Goal: Task Accomplishment & Management: Complete application form

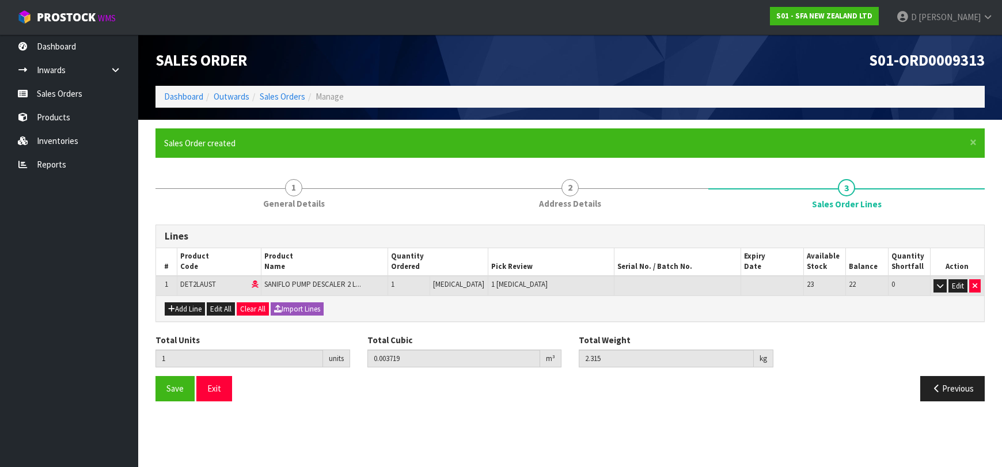
click at [94, 119] on link "Products" at bounding box center [69, 117] width 138 height 24
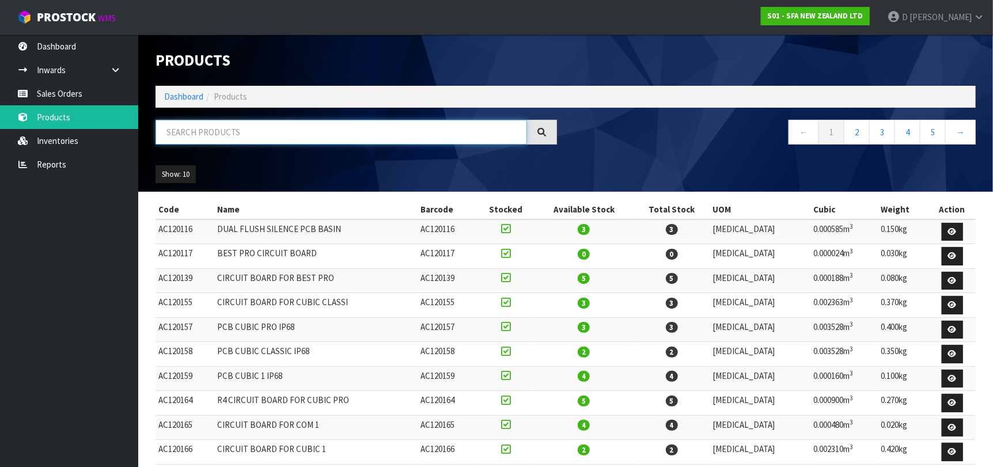
click at [200, 133] on input "text" at bounding box center [341, 132] width 371 height 25
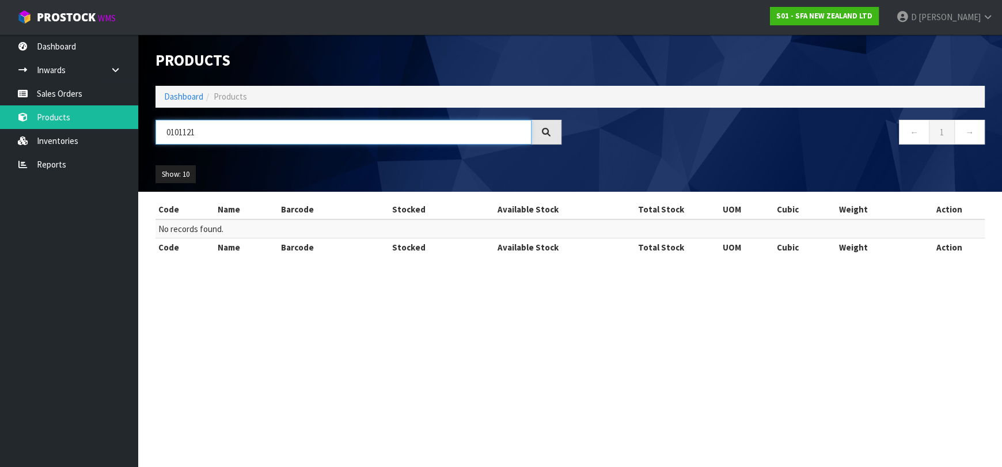
click at [185, 129] on input "0101121" at bounding box center [344, 132] width 376 height 25
type input "010121"
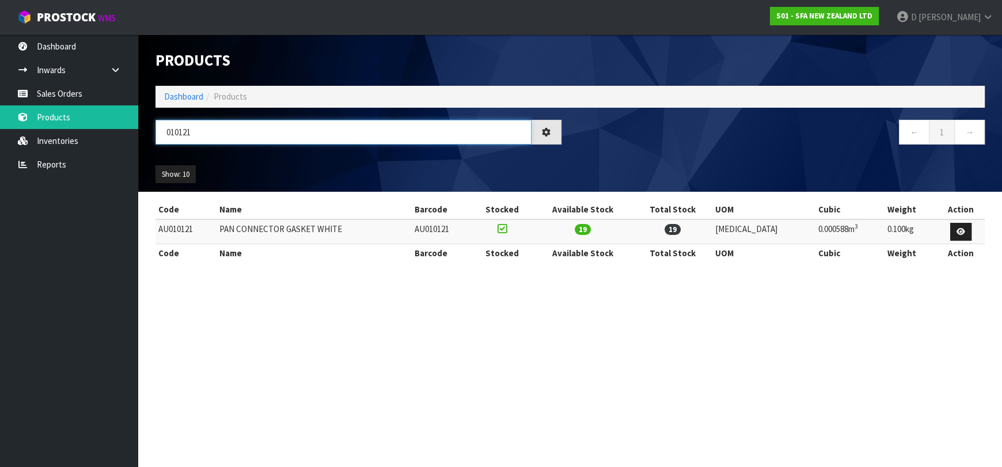
click at [319, 139] on input "010121" at bounding box center [344, 132] width 376 height 25
click at [319, 138] on input "010121" at bounding box center [344, 132] width 376 height 25
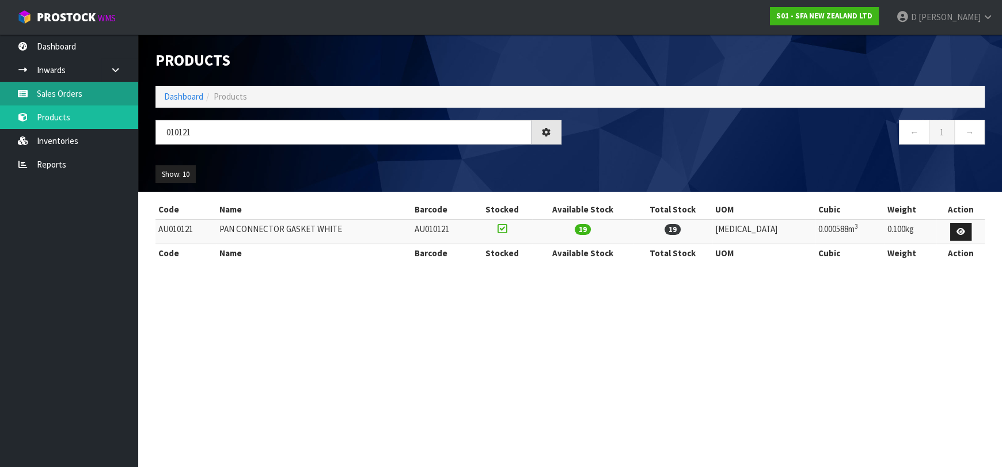
click at [28, 98] on link "Sales Orders" at bounding box center [69, 94] width 138 height 24
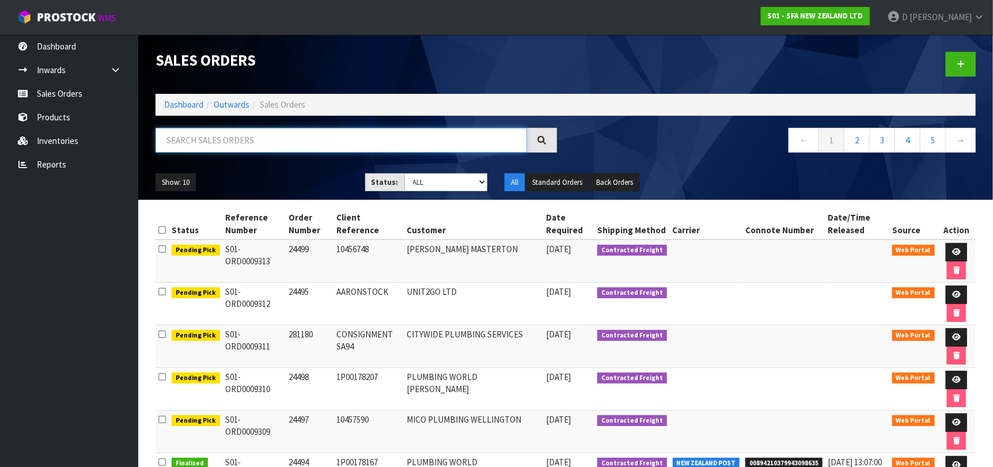
click at [328, 145] on input "text" at bounding box center [341, 140] width 371 height 25
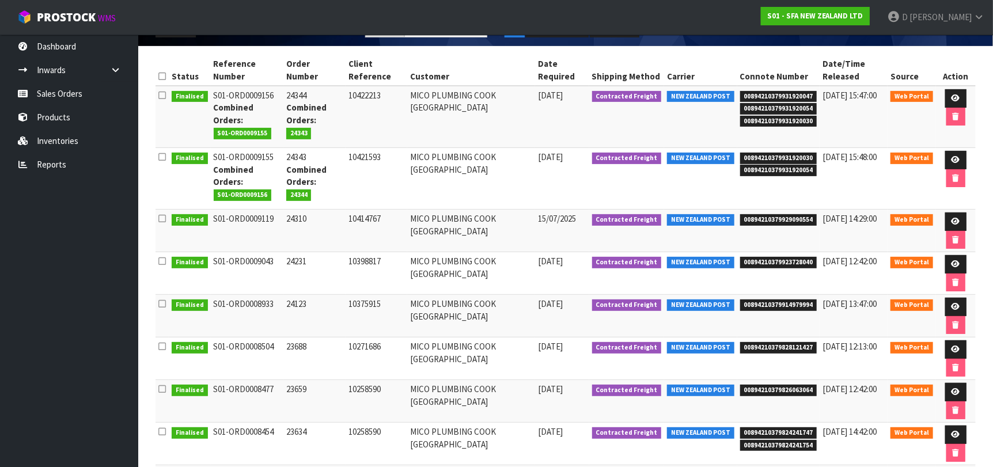
scroll to position [172, 0]
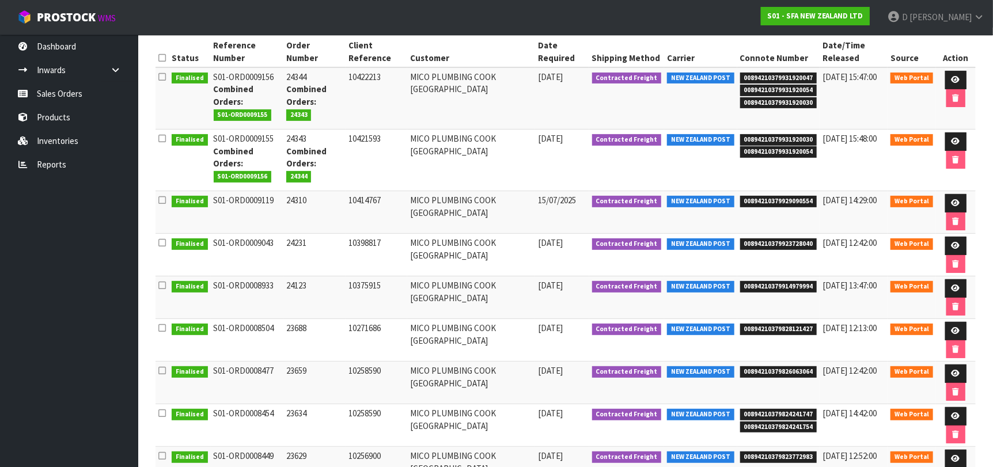
click at [439, 328] on td "MICO PLUMBING COOK [GEOGRAPHIC_DATA]" at bounding box center [471, 340] width 128 height 43
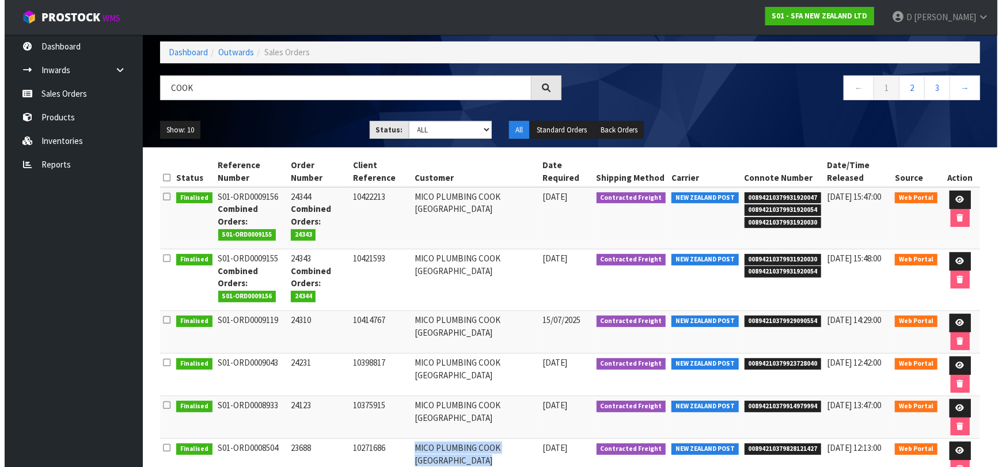
scroll to position [0, 0]
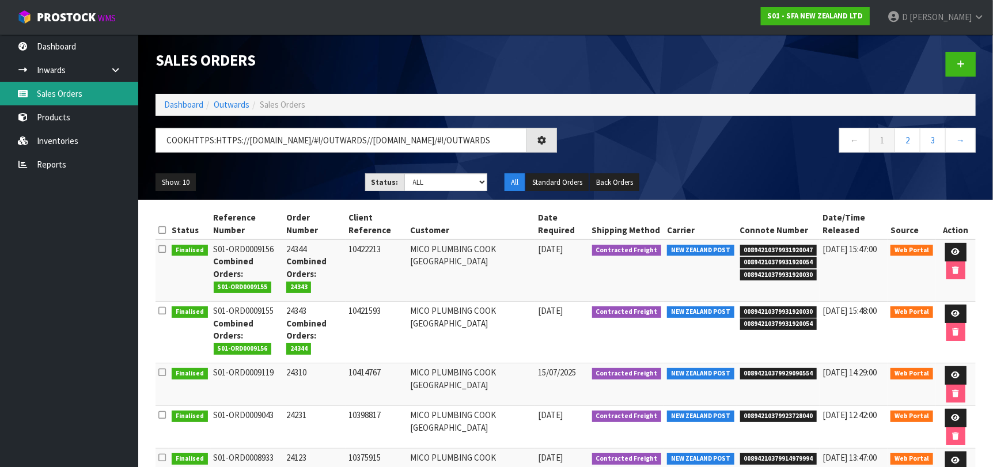
click at [108, 97] on link "Sales Orders" at bounding box center [69, 94] width 138 height 24
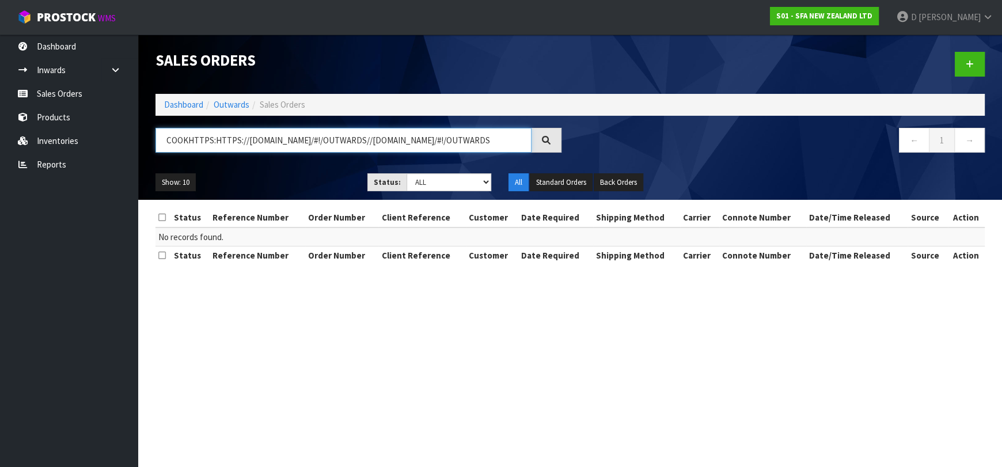
click at [225, 146] on input "COOKHTTPS:HTTPS://[DOMAIN_NAME]/#!/OUTWARDS//[DOMAIN_NAME]/#!/OUTWARDS" at bounding box center [344, 140] width 376 height 25
paste input "205540143"
type input "205540143"
click at [616, 150] on nav "← 1 →" at bounding box center [782, 142] width 406 height 28
click at [242, 100] on link "Outwards" at bounding box center [232, 104] width 36 height 11
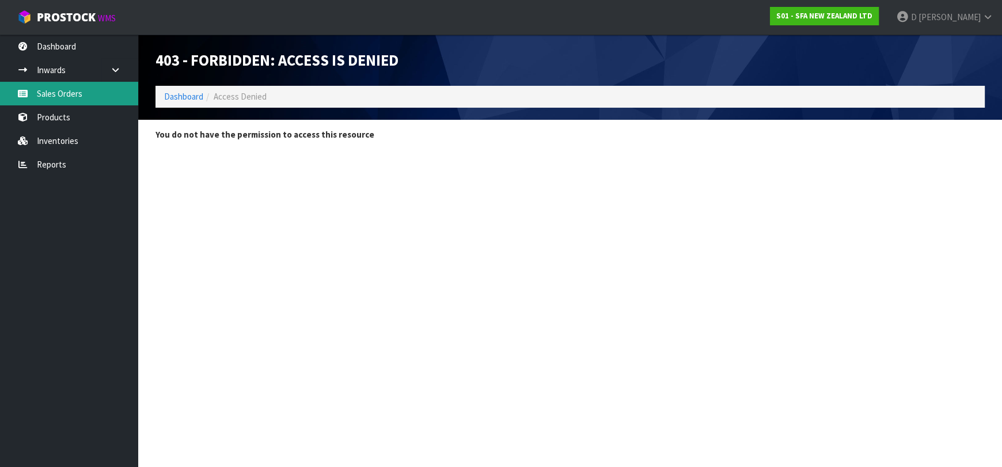
click at [98, 101] on link "Sales Orders" at bounding box center [69, 94] width 138 height 24
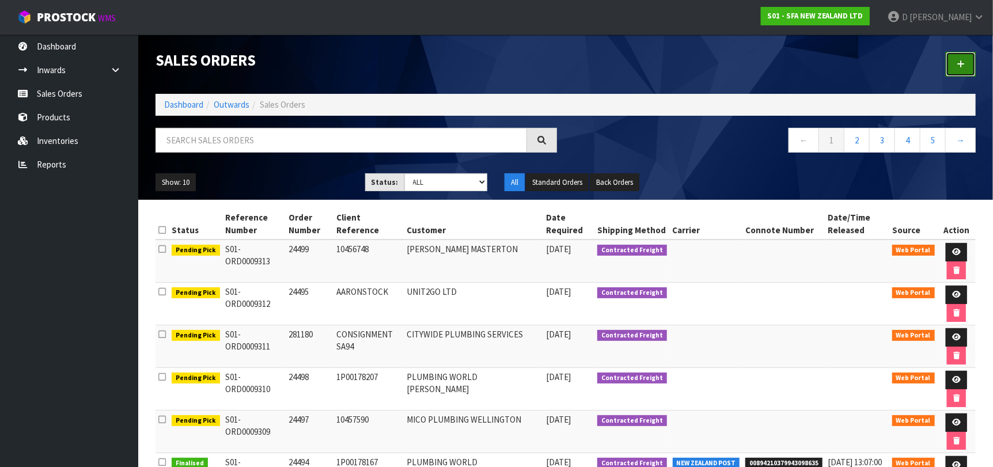
click at [961, 58] on link at bounding box center [961, 64] width 30 height 25
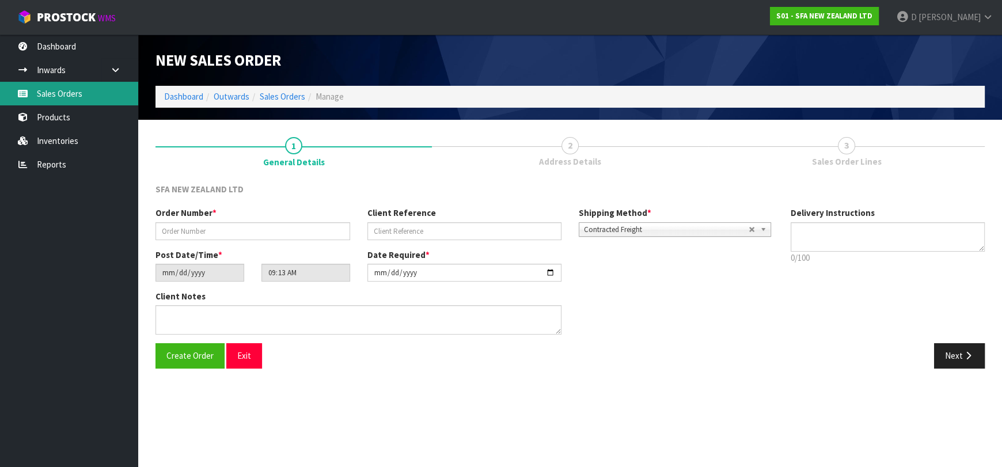
click at [94, 101] on link "Sales Orders" at bounding box center [69, 94] width 138 height 24
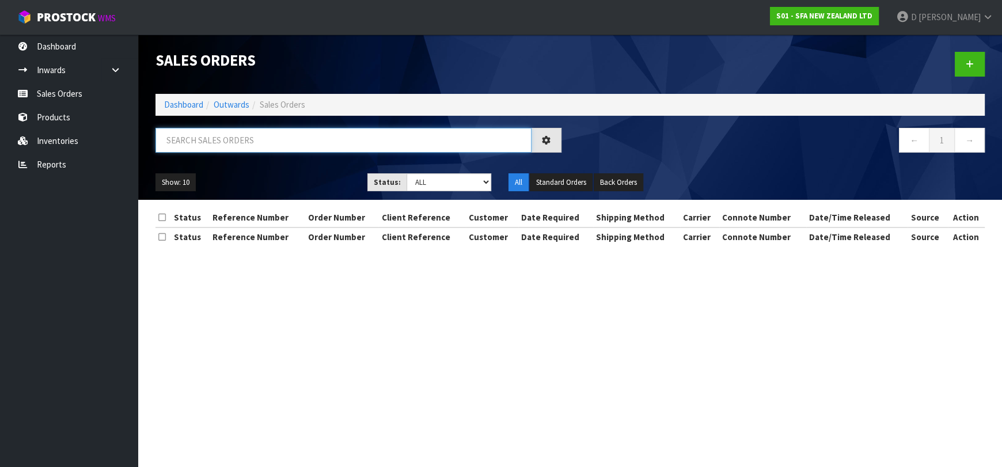
click at [205, 145] on input "text" at bounding box center [344, 140] width 376 height 25
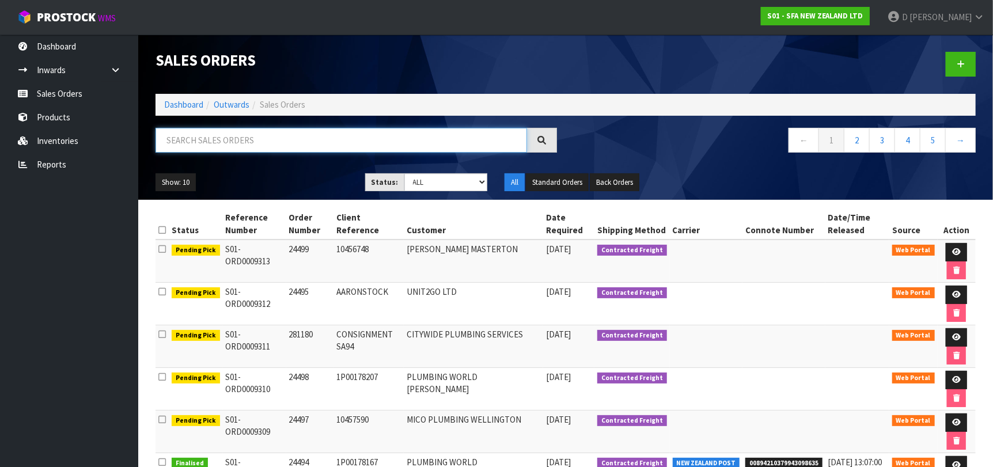
paste input "205540143"
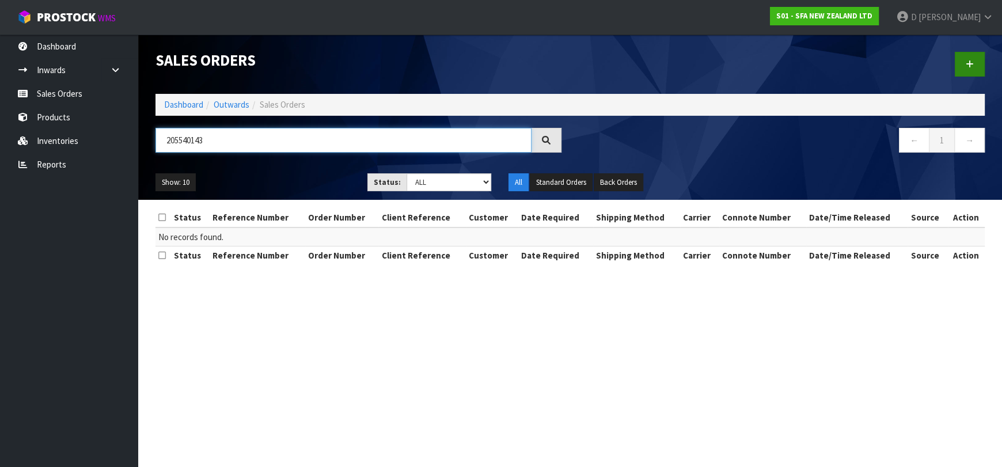
type input "205540143"
click at [961, 69] on link at bounding box center [970, 64] width 30 height 25
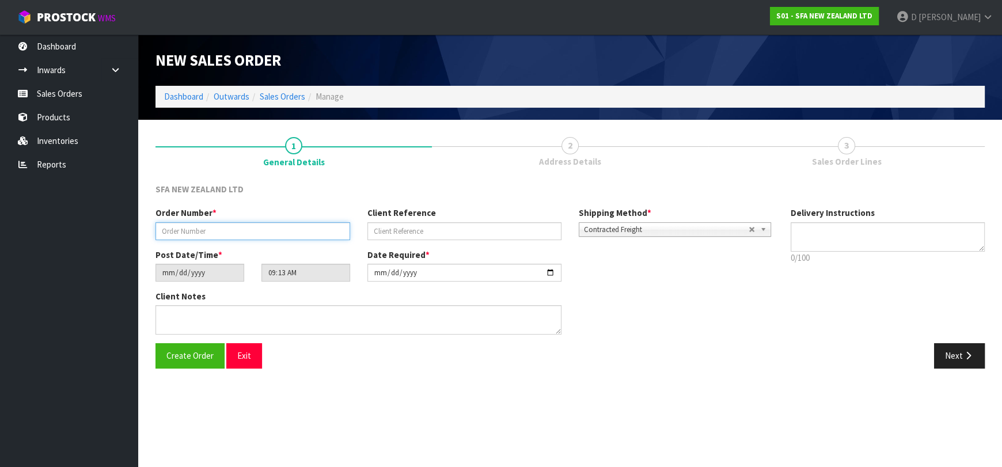
click at [280, 227] on input "text" at bounding box center [253, 231] width 195 height 18
type input "24500"
paste input "205540143"
type input "205540143"
click at [957, 355] on button "Next" at bounding box center [959, 355] width 51 height 25
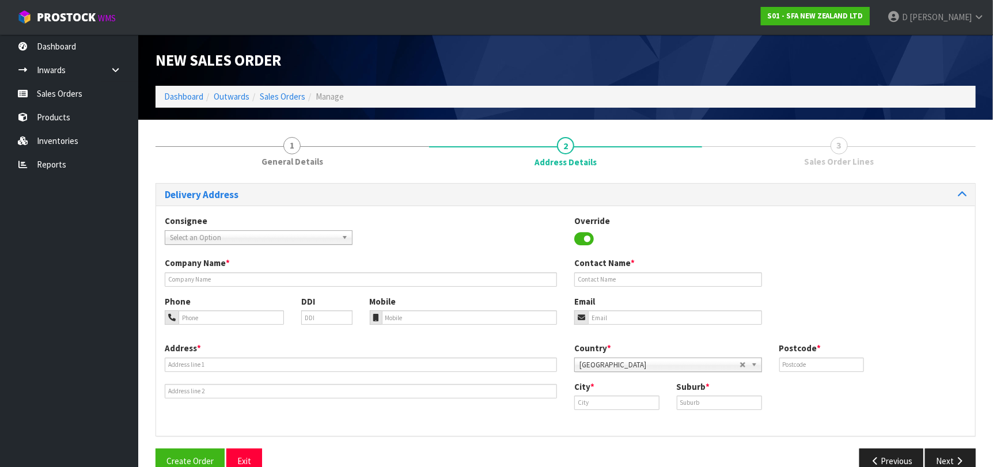
click at [256, 236] on span "Select an Option" at bounding box center [253, 238] width 167 height 14
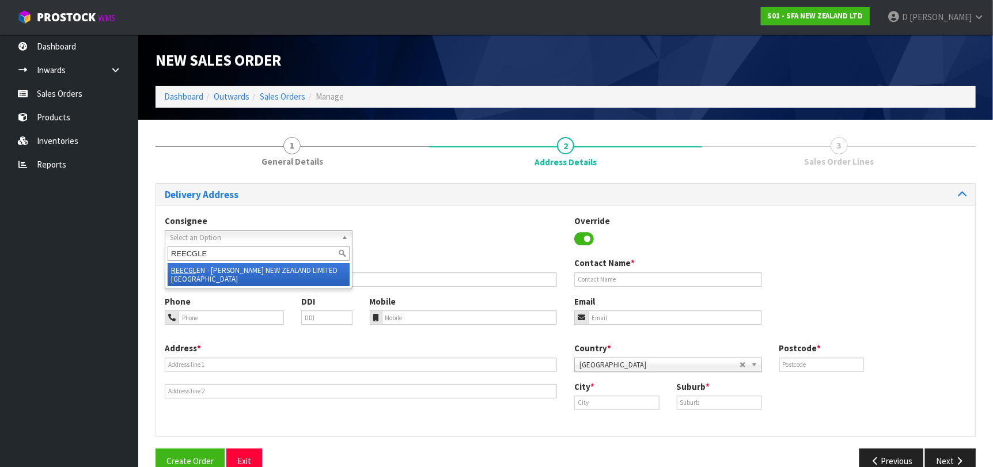
type input "REECGLEN"
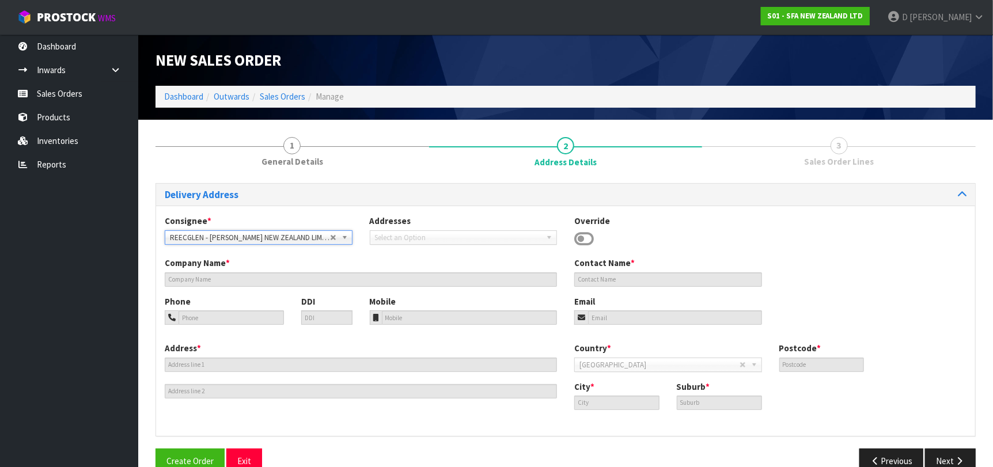
type input "[PERSON_NAME] NEW ZEALAND LIMITED [GEOGRAPHIC_DATA]"
type input "[STREET_ADDRESS]"
type input "0627"
type input "GLENFIELD"
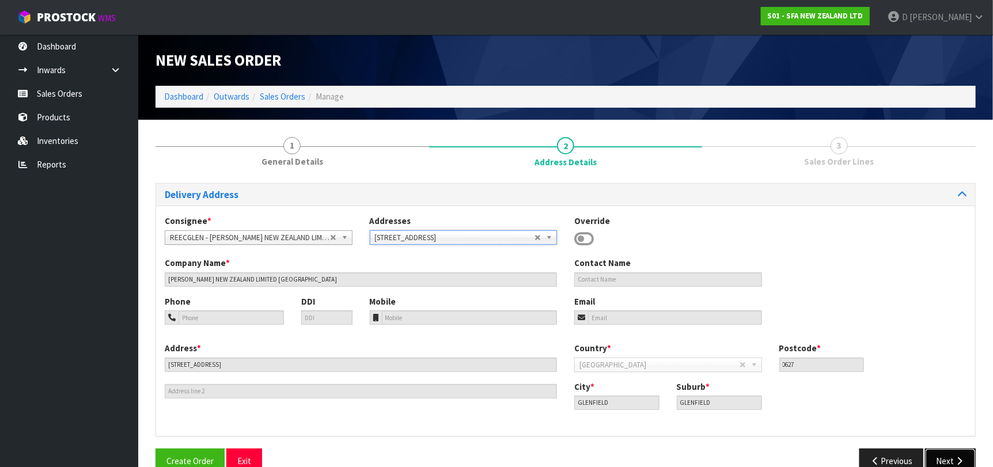
click at [958, 462] on icon "button" at bounding box center [959, 461] width 11 height 9
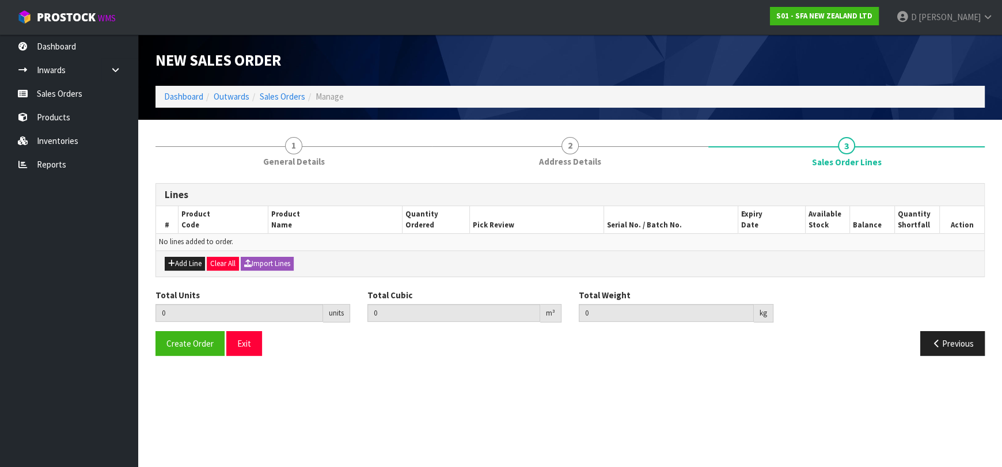
drag, startPoint x: 170, startPoint y: 256, endPoint x: 183, endPoint y: 254, distance: 13.4
click at [175, 254] on div "Add Line Clear All Import Lines" at bounding box center [570, 264] width 828 height 26
drag, startPoint x: 194, startPoint y: 266, endPoint x: 202, endPoint y: 257, distance: 11.4
click at [195, 266] on button "Add Line" at bounding box center [185, 264] width 40 height 14
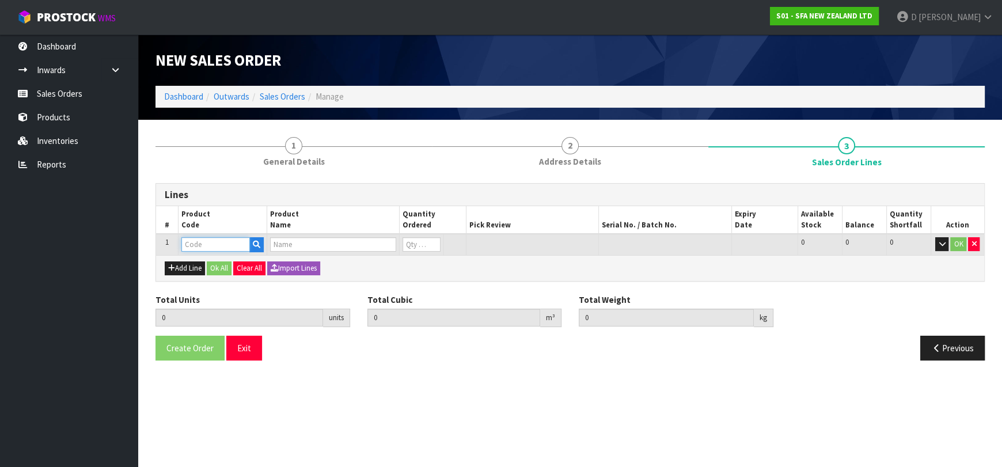
click at [203, 248] on input "text" at bounding box center [215, 244] width 69 height 14
type input "SA102"
type input "0.000000"
type input "0.000"
type input "SANICOM 1 WATER PUMP"
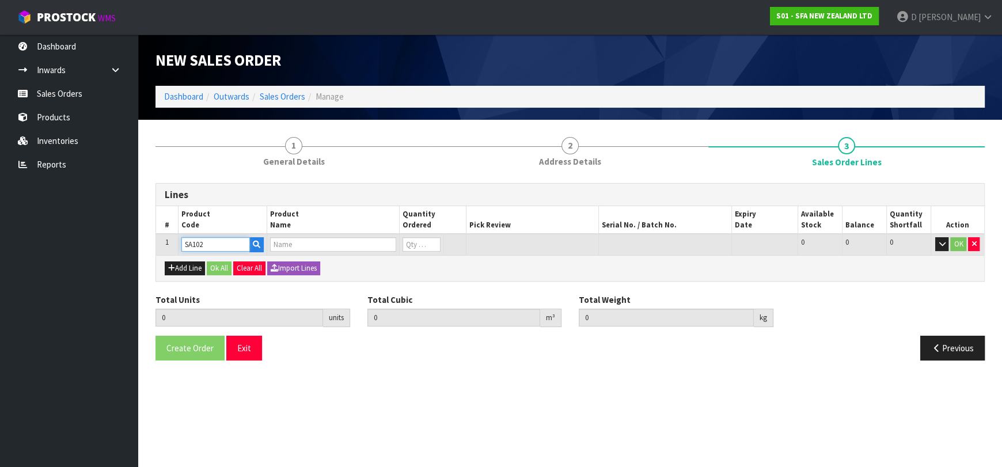
type input "0"
type input "SA102"
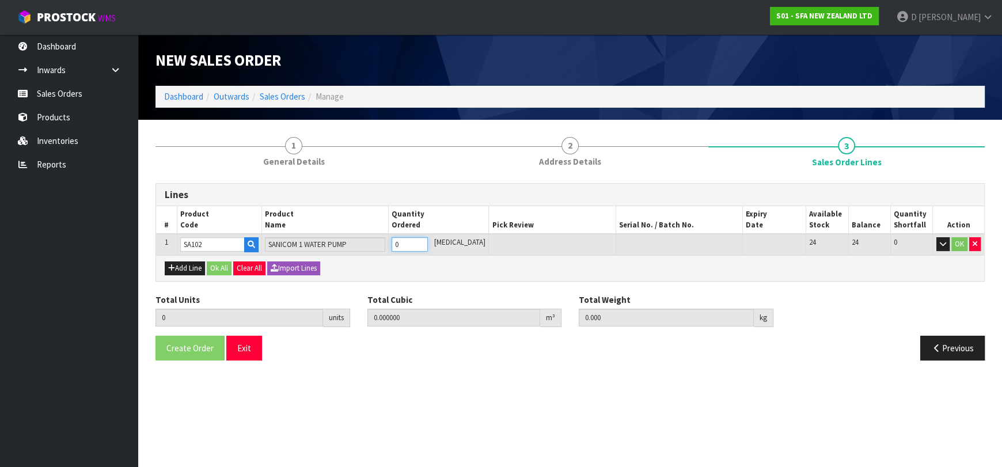
type input "1"
type input "0.066924"
type input "10.6"
type input "1"
click at [187, 262] on button "Add Line" at bounding box center [185, 268] width 40 height 14
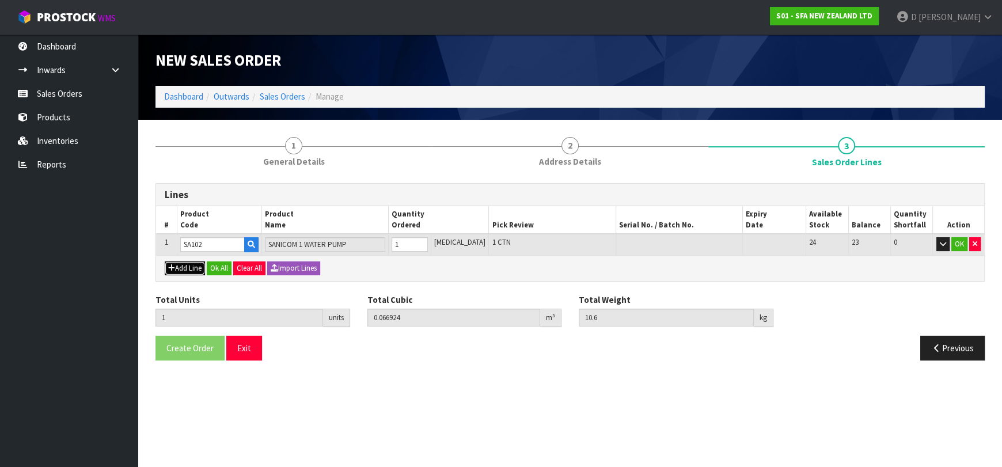
type input "0"
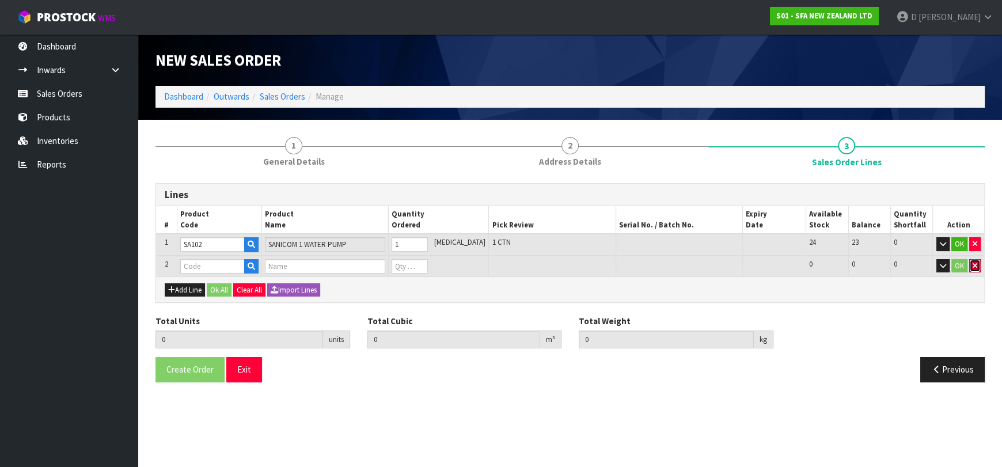
click at [976, 265] on button "button" at bounding box center [975, 266] width 12 height 14
type input "1"
type input "0.066924"
type input "10.6"
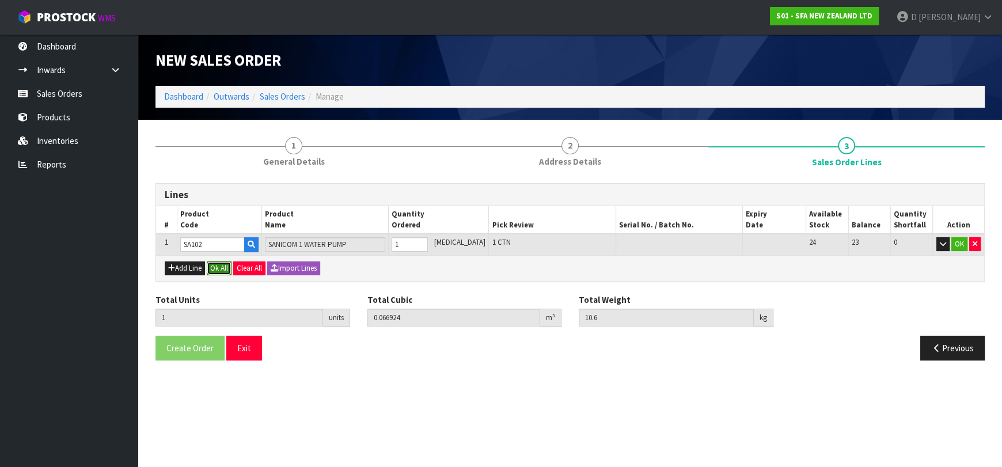
click at [224, 272] on button "Ok All" at bounding box center [219, 268] width 25 height 14
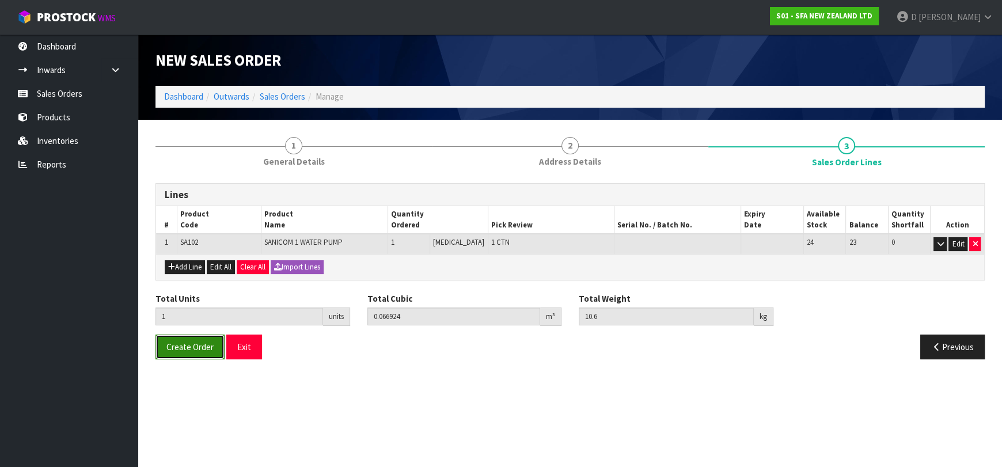
click at [198, 350] on span "Create Order" at bounding box center [189, 347] width 47 height 11
